Goal: Transaction & Acquisition: Obtain resource

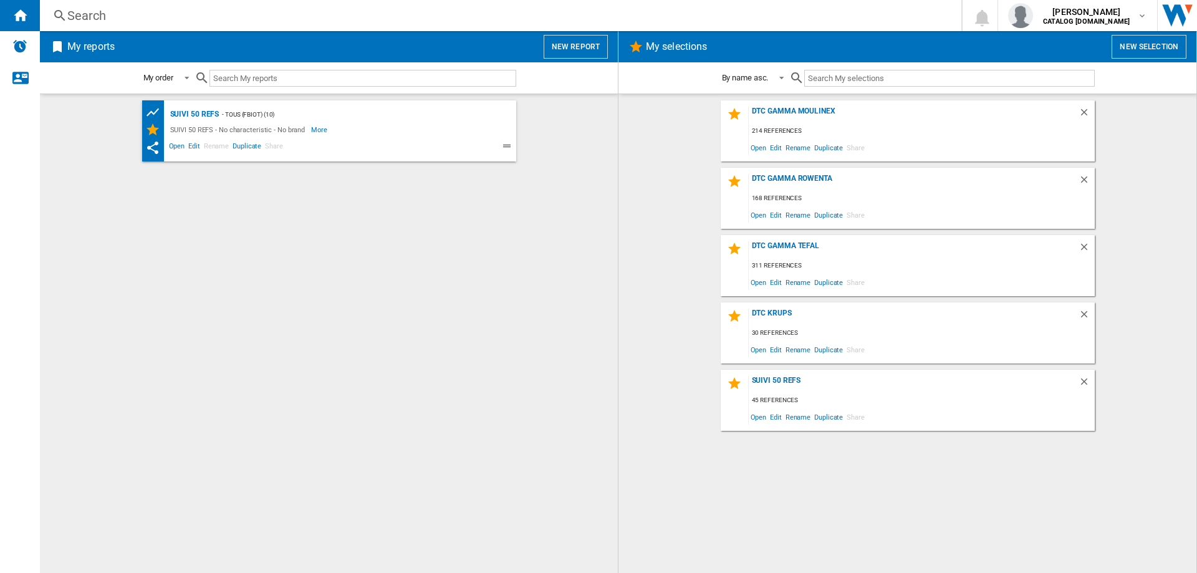
click at [780, 239] on div "DTC GAMMA TEFAL 311 references Open Edit Rename Duplicate Share" at bounding box center [908, 265] width 374 height 61
click at [780, 242] on div "DTC GAMMA TEFAL" at bounding box center [914, 249] width 330 height 17
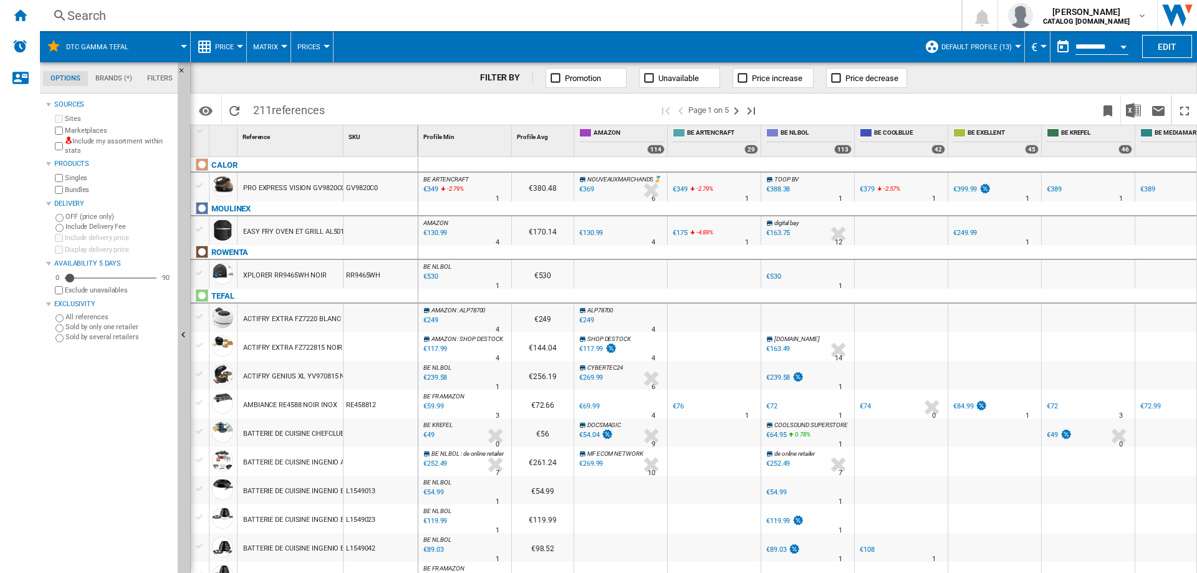
click at [960, 52] on button "Default profile (13)" at bounding box center [979, 46] width 77 height 31
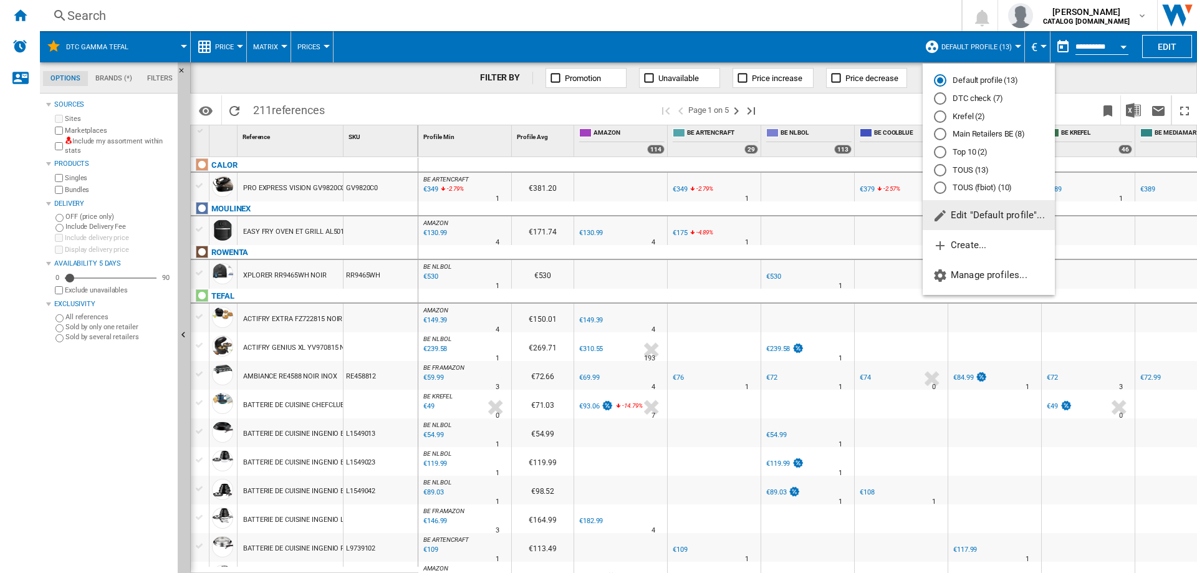
click at [959, 95] on md-radio-button "DTC check (7)" at bounding box center [989, 99] width 110 height 12
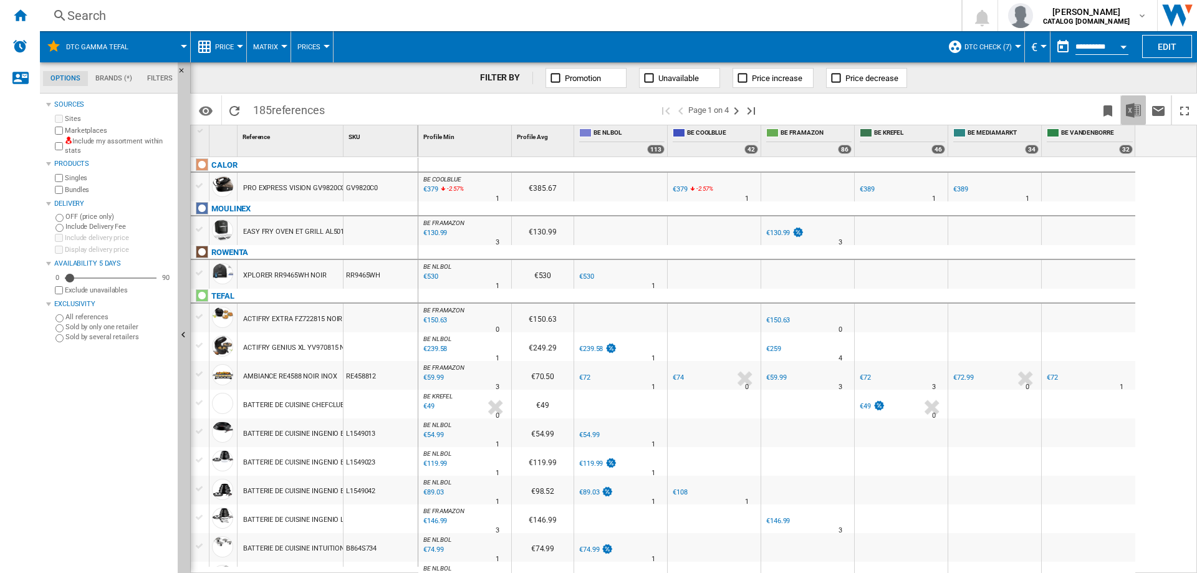
click at [1136, 112] on img "Download in Excel" at bounding box center [1133, 110] width 15 height 15
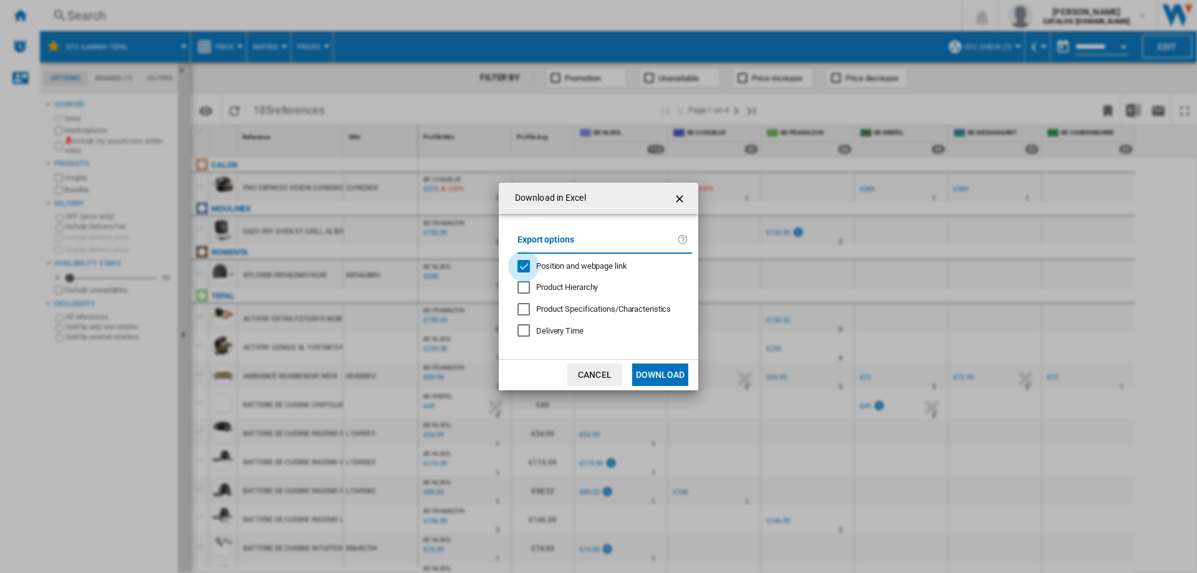
click at [525, 262] on div "Position and webpage link" at bounding box center [523, 266] width 12 height 12
click at [660, 370] on button "Download" at bounding box center [660, 374] width 56 height 22
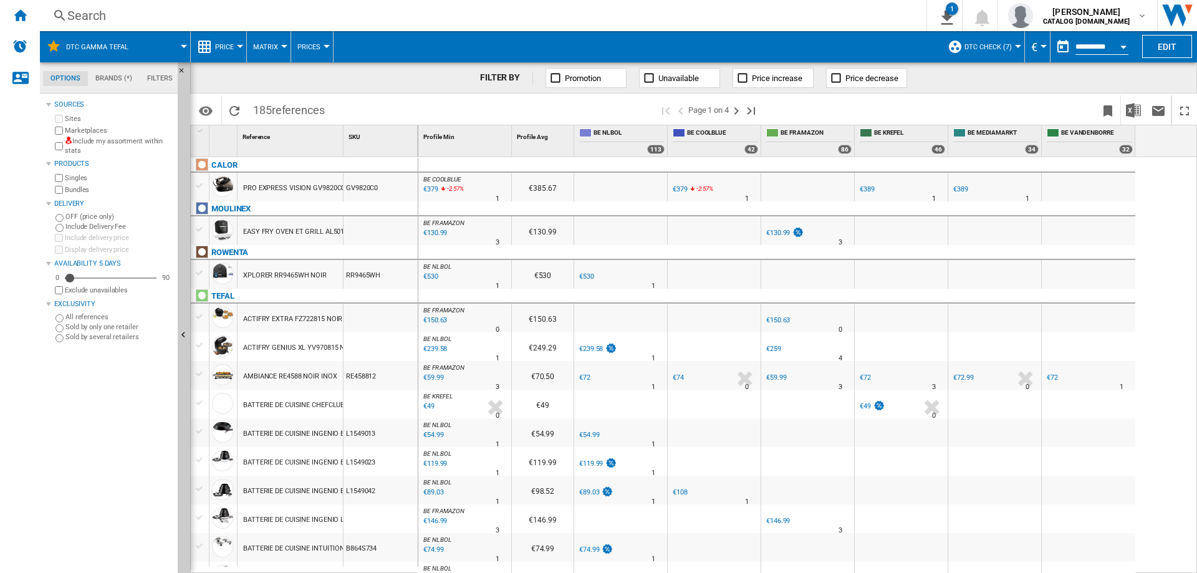
click at [105, 47] on span "DTC GAMMA TEFAL" at bounding box center [97, 47] width 62 height 8
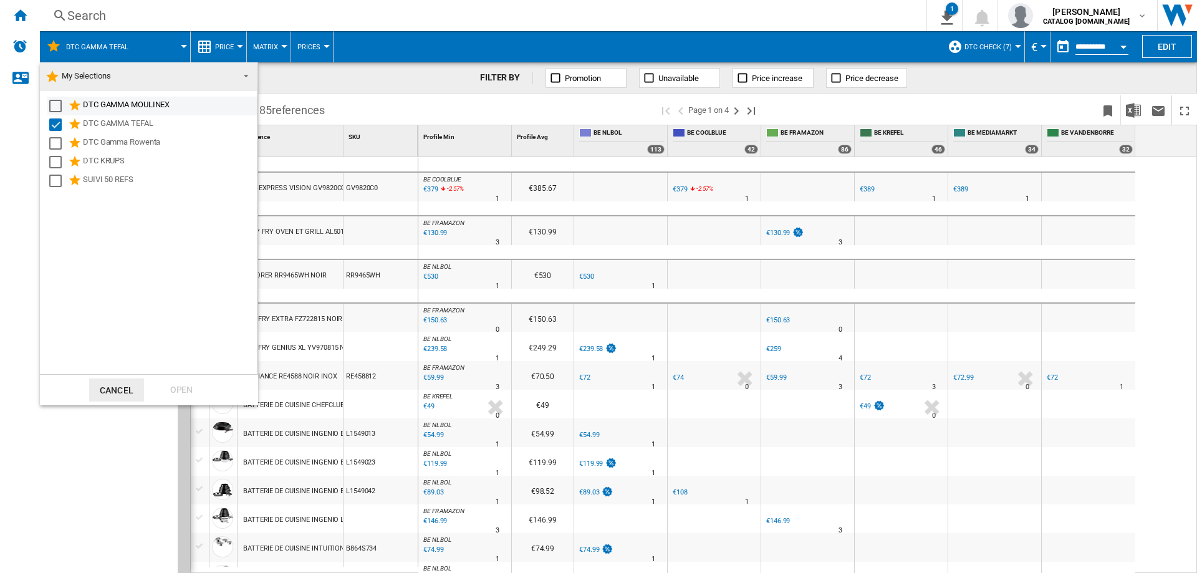
click at [61, 105] on div "Select" at bounding box center [55, 106] width 12 height 12
click at [60, 122] on div "Select" at bounding box center [55, 124] width 12 height 12
click at [189, 383] on div "Open" at bounding box center [181, 389] width 55 height 23
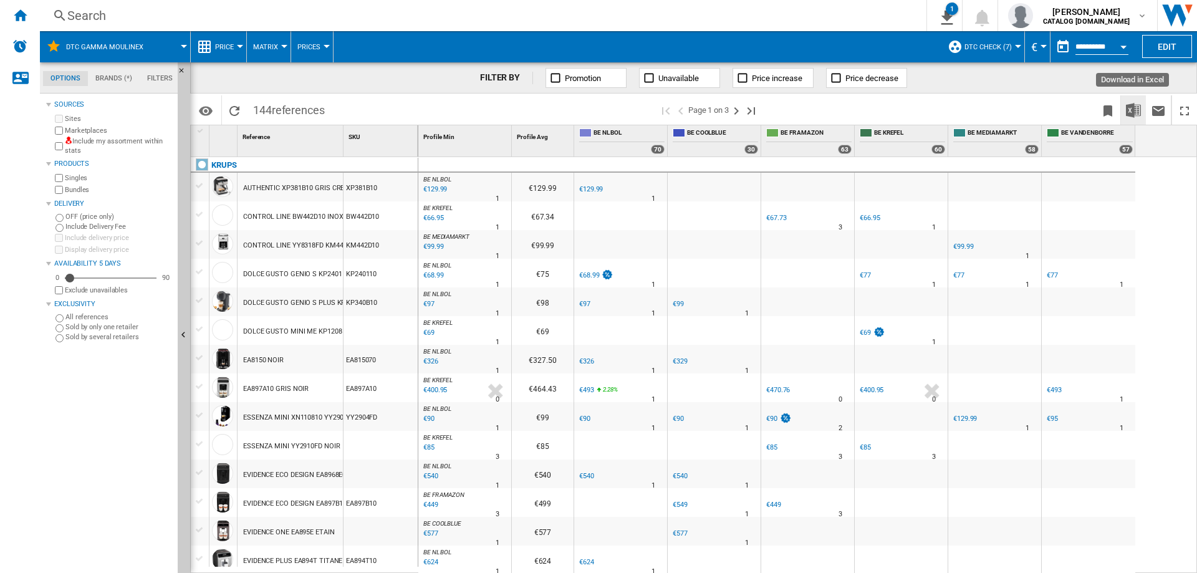
click at [1135, 118] on button "Download in Excel" at bounding box center [1133, 109] width 25 height 29
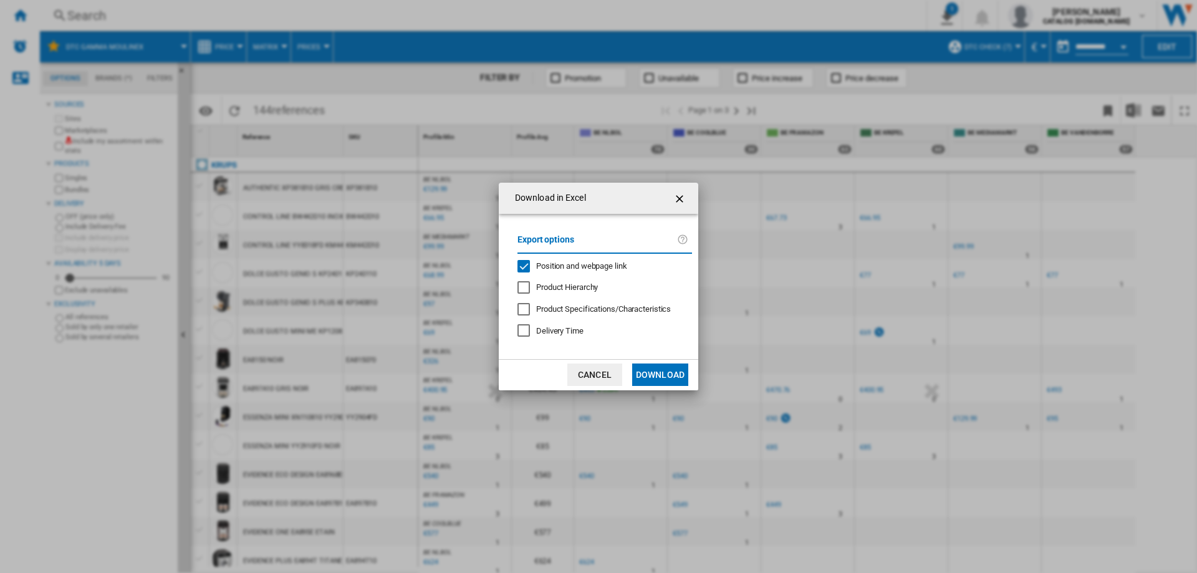
click at [520, 263] on div "Position and webpage link" at bounding box center [523, 266] width 12 height 12
click at [662, 370] on button "Download" at bounding box center [660, 374] width 56 height 22
